Goal: Task Accomplishment & Management: Use online tool/utility

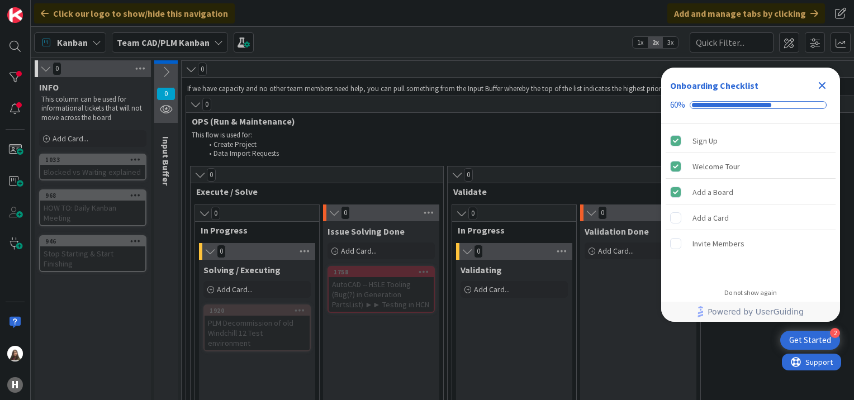
click at [819, 89] on icon "Close Checklist" at bounding box center [822, 85] width 7 height 7
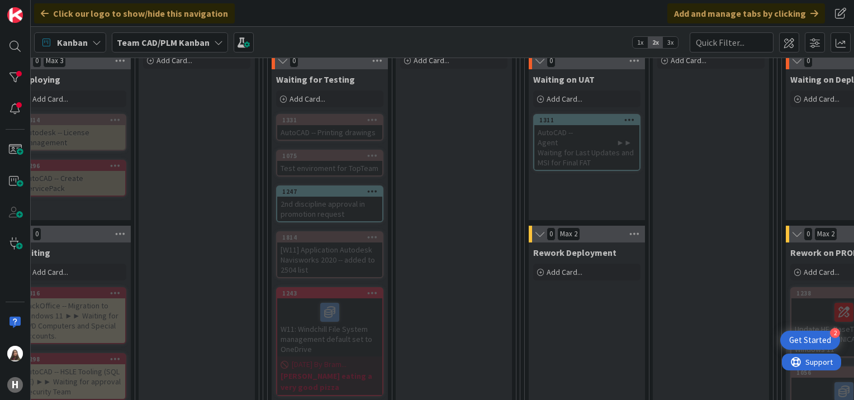
scroll to position [779, 698]
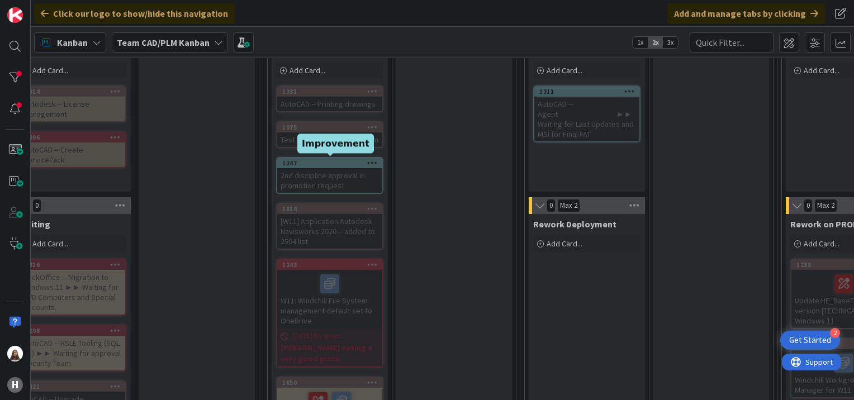
click at [303, 159] on div "1247" at bounding box center [332, 163] width 100 height 8
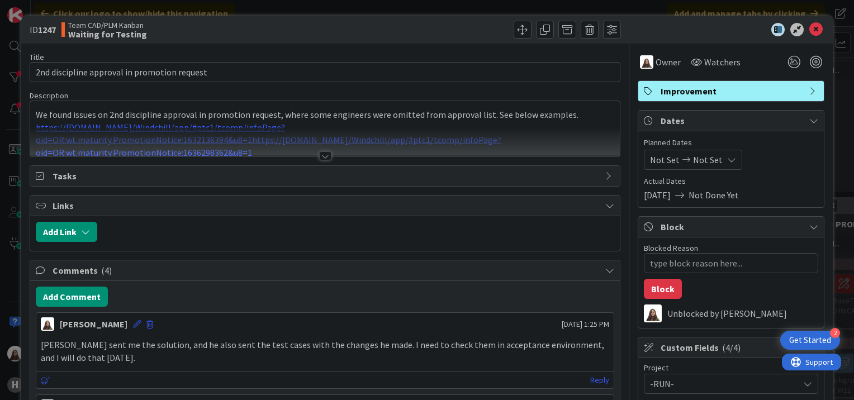
click at [320, 153] on div at bounding box center [325, 155] width 12 height 9
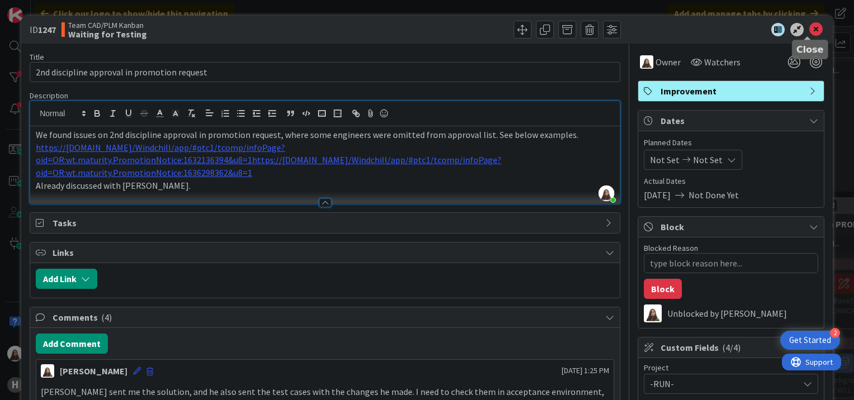
click at [809, 31] on icon at bounding box center [815, 29] width 13 height 13
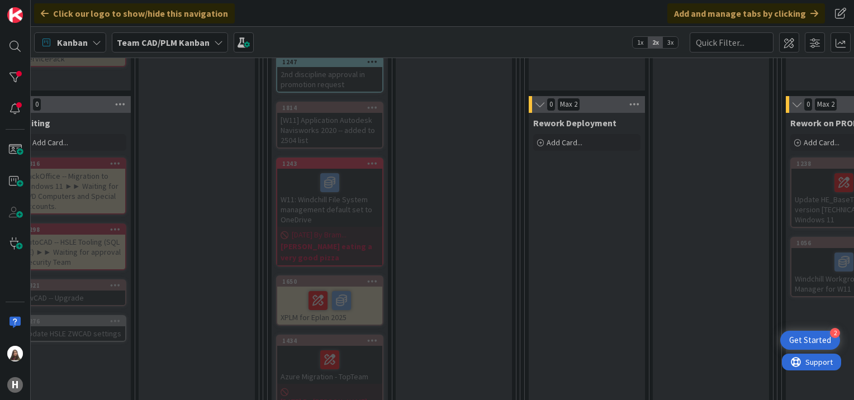
scroll to position [858, 698]
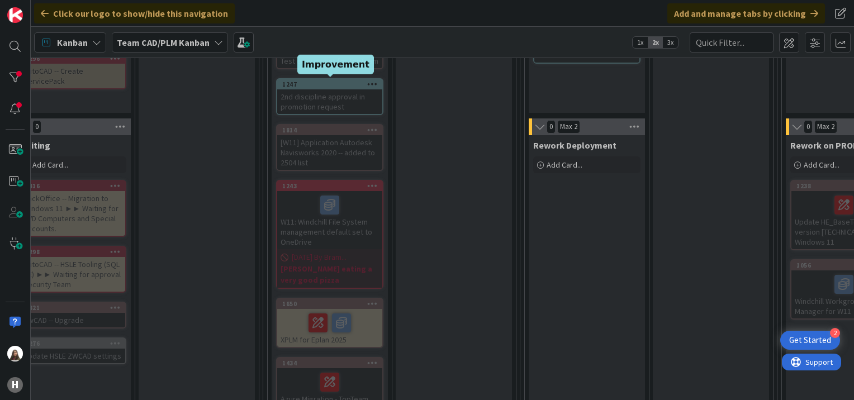
click at [343, 80] on div "1247" at bounding box center [332, 84] width 100 height 8
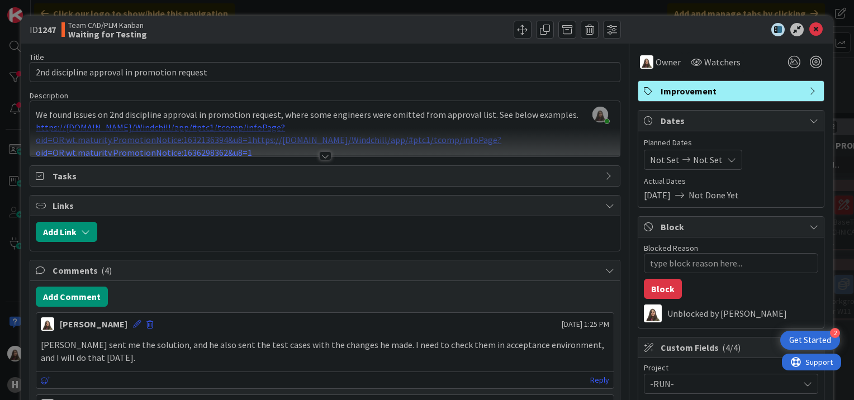
click at [321, 154] on div at bounding box center [325, 155] width 12 height 9
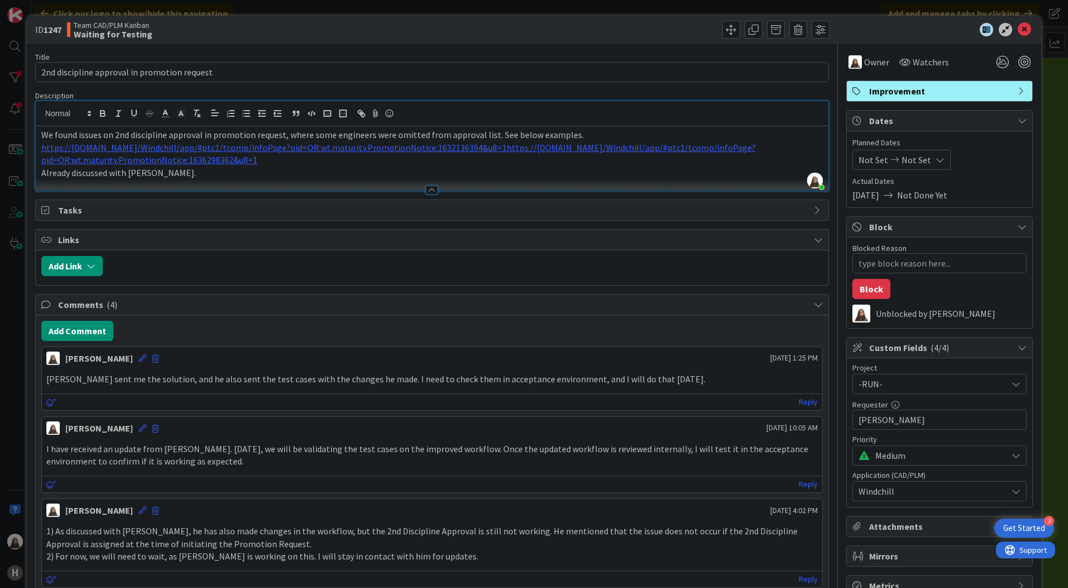
type textarea "x"
